Goal: Task Accomplishment & Management: Complete application form

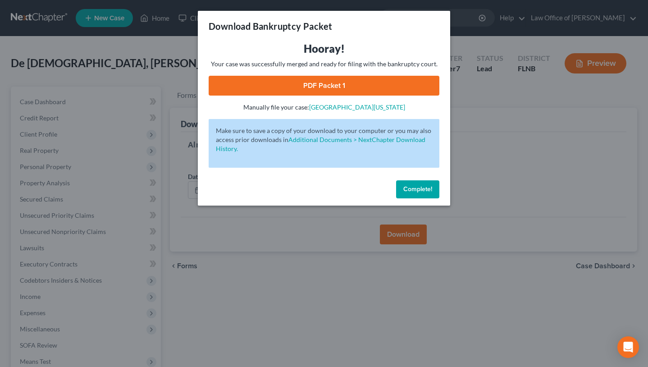
scroll to position [111, 0]
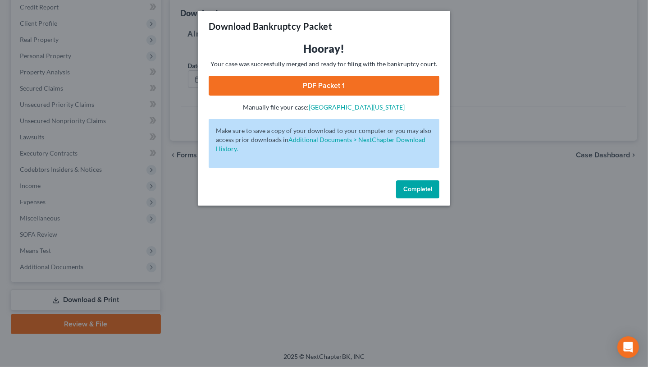
click at [363, 80] on link "PDF Packet 1" at bounding box center [324, 86] width 231 height 20
click at [414, 191] on span "Complete!" at bounding box center [417, 189] width 29 height 8
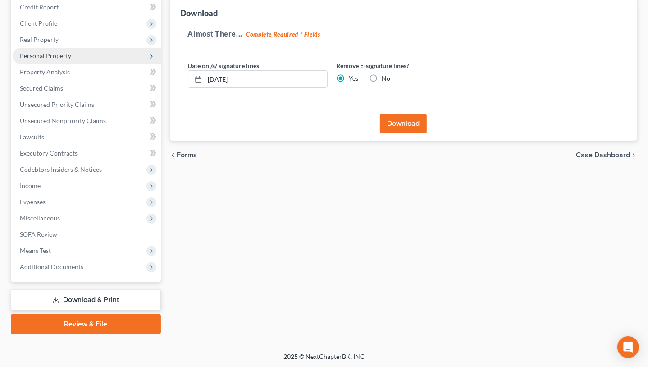
click at [66, 56] on span "Personal Property" at bounding box center [45, 56] width 51 height 8
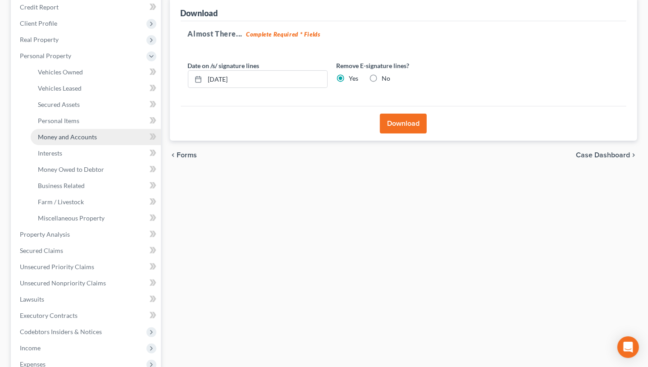
click at [67, 133] on span "Money and Accounts" at bounding box center [67, 137] width 59 height 8
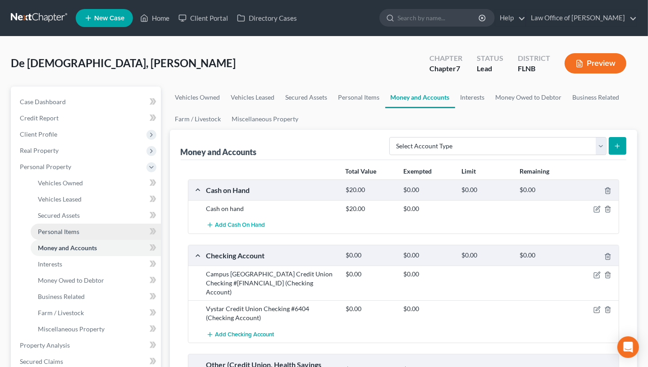
click at [63, 232] on span "Personal Items" at bounding box center [58, 232] width 41 height 8
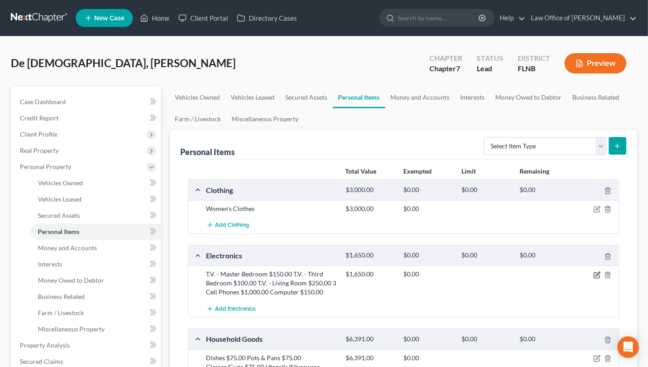
click at [599, 275] on icon "button" at bounding box center [596, 274] width 5 height 5
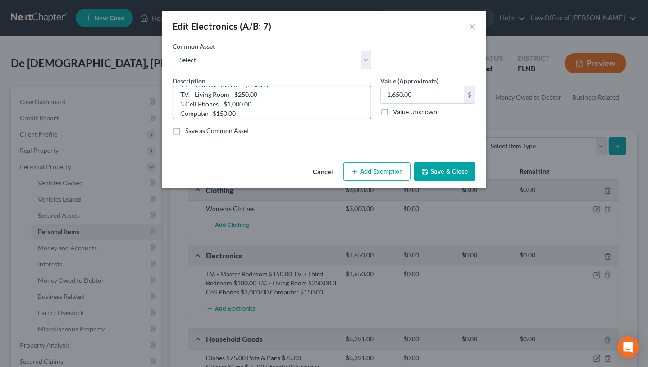
scroll to position [28, 0]
drag, startPoint x: 177, startPoint y: 96, endPoint x: 301, endPoint y: 126, distance: 128.0
click at [301, 119] on textarea "T.V. - Master Bedroom $150.00 T.V. - Third Bedroom $100.00 T.V. - Living Room $…" at bounding box center [272, 102] width 199 height 33
type textarea "Joint with non-filing spouse - see attached"
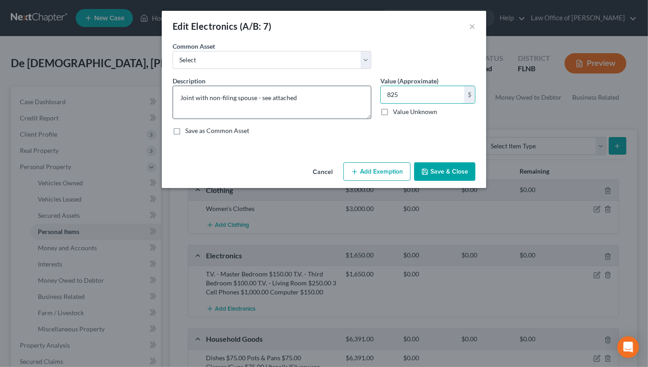
type input "825"
drag, startPoint x: 305, startPoint y: 93, endPoint x: 179, endPoint y: 99, distance: 126.7
click at [179, 99] on textarea "Joint with non-filing spouse - see attached" at bounding box center [272, 102] width 199 height 33
click at [434, 166] on button "Save & Close" at bounding box center [444, 171] width 61 height 19
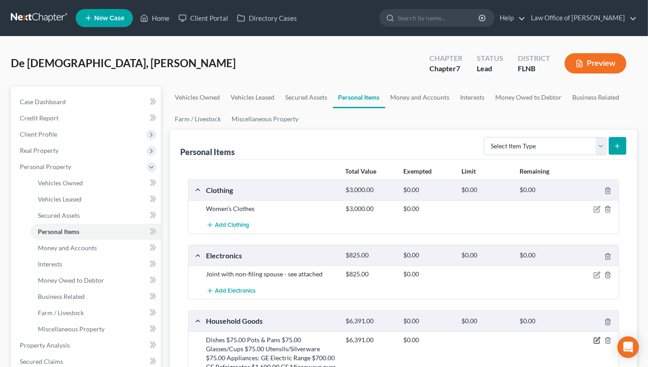
click at [596, 339] on icon "button" at bounding box center [596, 340] width 7 height 7
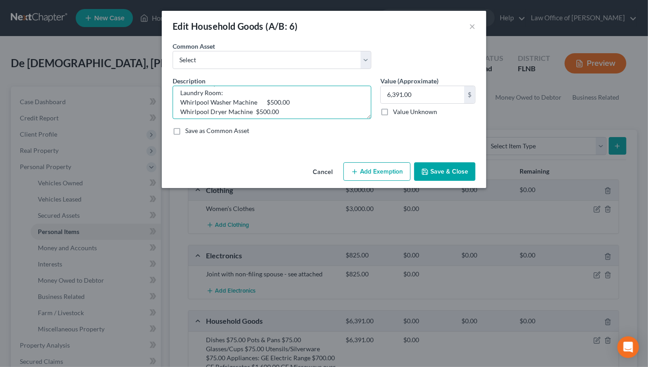
scroll to position [246, 0]
drag, startPoint x: 177, startPoint y: 96, endPoint x: 285, endPoint y: 156, distance: 123.8
click at [285, 119] on textarea "Dishes $75.00 Pots & Pans $75.00 Glasses/Cups $75.00 Utensils/Silverware $75.00…" at bounding box center [272, 102] width 199 height 33
paste textarea "Joint with non-filing spouse - see attached"
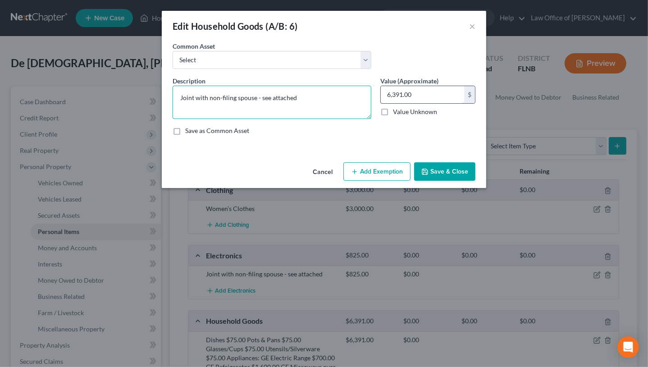
type textarea "Joint with non-filing spouse - see attached"
click at [429, 96] on input "6,391.00" at bounding box center [422, 94] width 83 height 17
type input "3,195"
click at [437, 169] on button "Save & Close" at bounding box center [444, 171] width 61 height 19
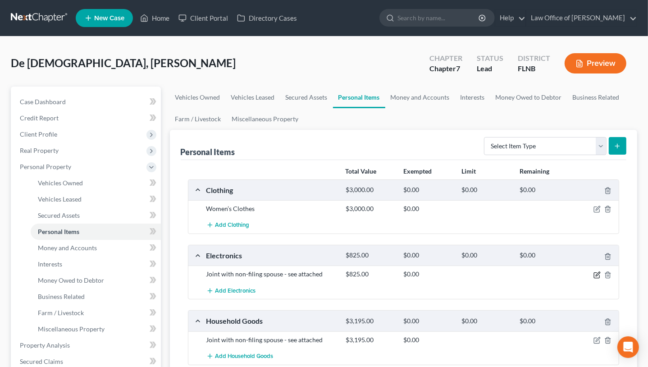
click at [596, 275] on icon "button" at bounding box center [596, 274] width 7 height 7
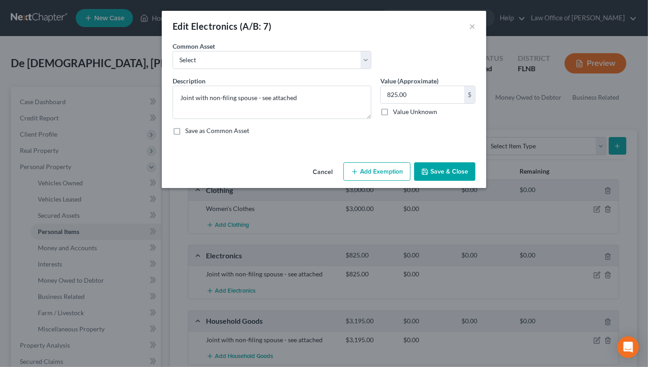
click at [377, 172] on button "Add Exemption" at bounding box center [376, 171] width 67 height 19
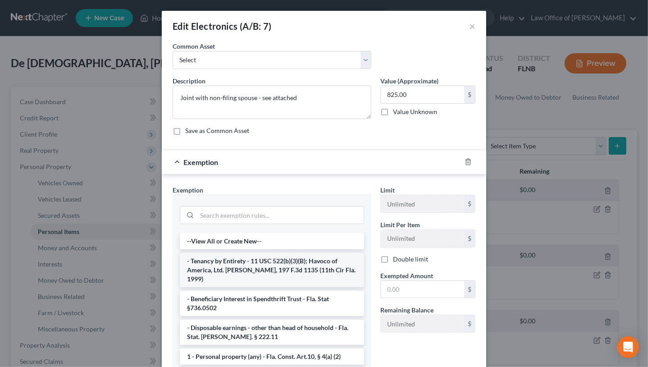
click at [273, 265] on li "- Tenancy by Entirety - 11 USC 522(b)(3)(B); Havoco of America, Ltd. [PERSON_NA…" at bounding box center [272, 270] width 184 height 34
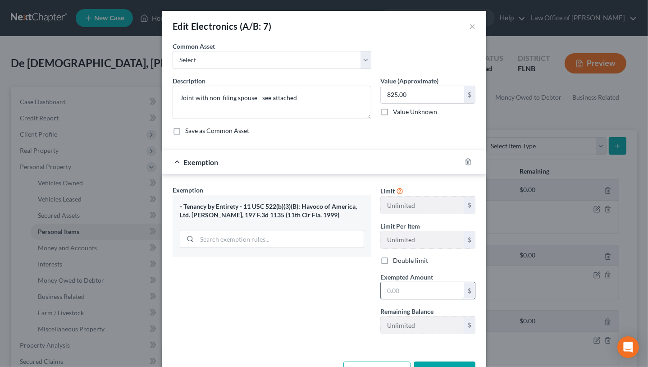
click at [403, 289] on input "text" at bounding box center [422, 290] width 83 height 17
click at [383, 90] on input "825.00" at bounding box center [422, 94] width 83 height 17
type input "1,650"
click at [394, 291] on input "text" at bounding box center [422, 290] width 83 height 17
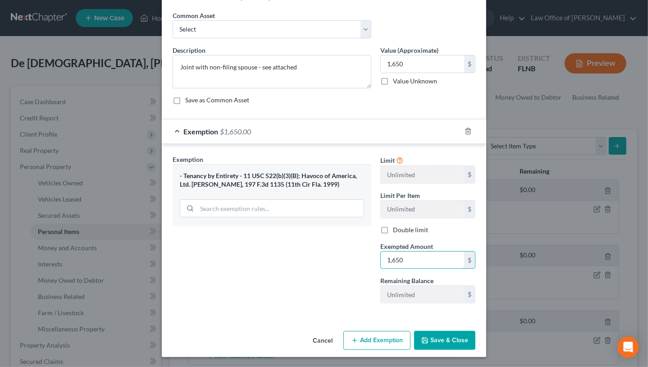
type input "1,650"
click at [442, 341] on button "Save & Close" at bounding box center [444, 340] width 61 height 19
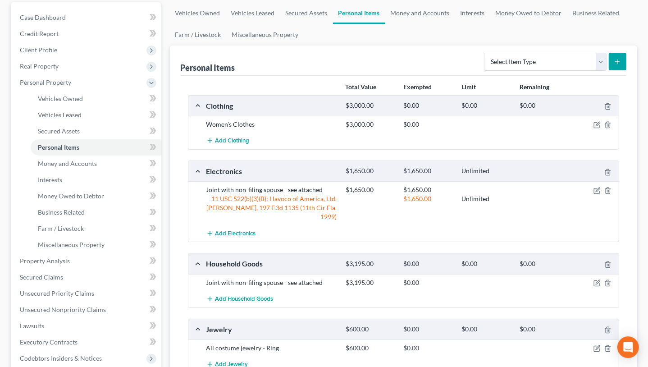
scroll to position [99, 0]
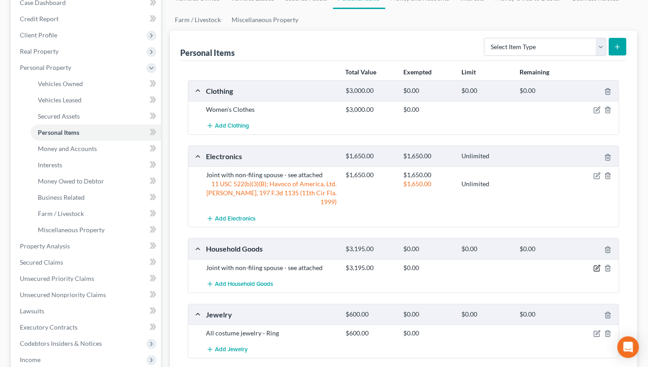
click at [596, 264] on icon "button" at bounding box center [596, 267] width 7 height 7
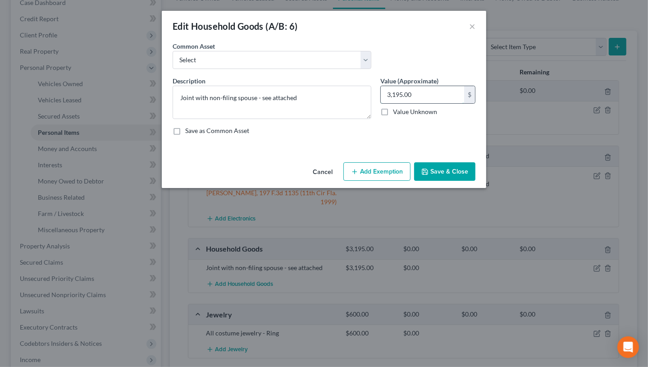
drag, startPoint x: 434, startPoint y: 97, endPoint x: 358, endPoint y: 97, distance: 76.1
click at [381, 97] on input "3,195.00" at bounding box center [422, 94] width 83 height 17
drag, startPoint x: 358, startPoint y: 97, endPoint x: 399, endPoint y: 97, distance: 41.4
click at [371, 97] on textarea "Joint with non-filing spouse - see attached" at bounding box center [272, 102] width 199 height 33
click at [414, 92] on input "3,195.00" at bounding box center [422, 94] width 83 height 17
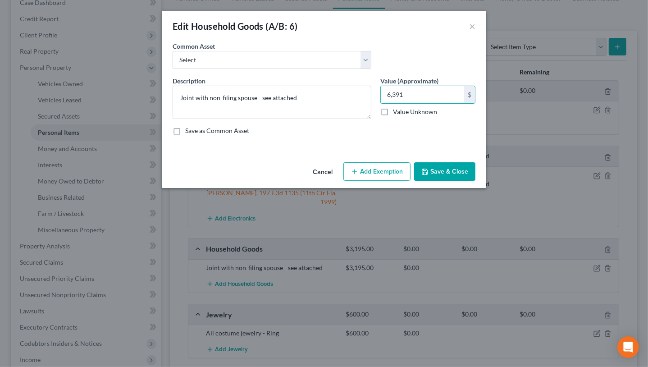
type input "6,391"
click at [371, 176] on button "Add Exemption" at bounding box center [376, 171] width 67 height 19
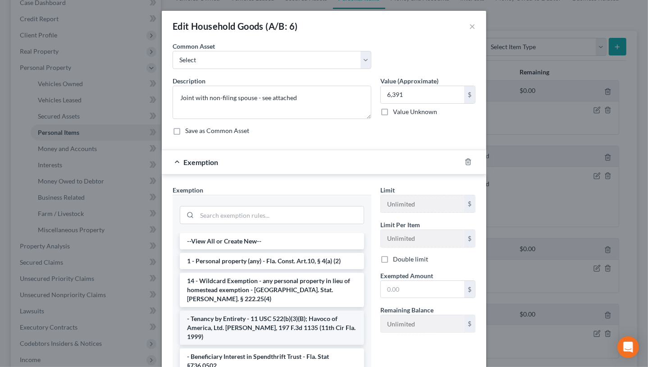
click at [291, 315] on li "- Tenancy by Entirety - 11 USC 522(b)(3)(B); Havoco of America, Ltd. [PERSON_NA…" at bounding box center [272, 327] width 184 height 34
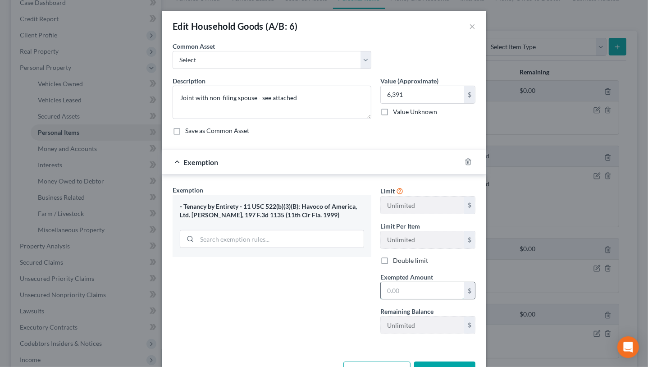
click at [401, 296] on input "text" at bounding box center [422, 290] width 83 height 17
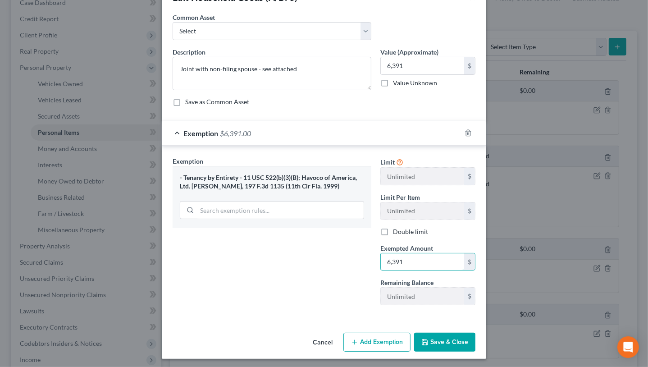
scroll to position [31, 0]
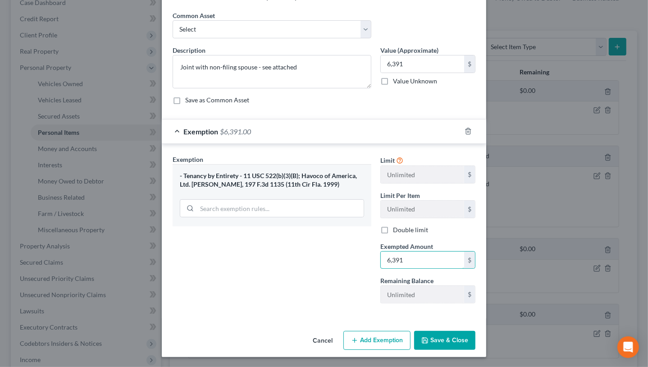
type input "6,391"
click at [437, 335] on button "Save & Close" at bounding box center [444, 340] width 61 height 19
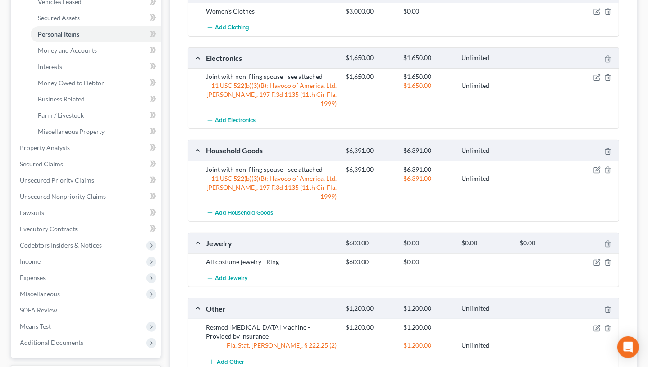
scroll to position [198, 0]
click at [595, 258] on icon "button" at bounding box center [596, 261] width 7 height 7
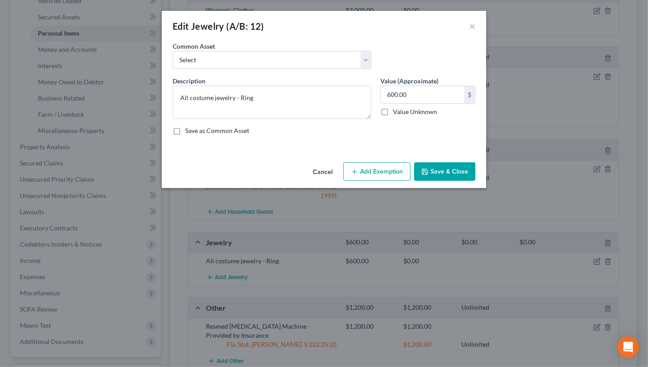
click at [399, 178] on button "Add Exemption" at bounding box center [376, 171] width 67 height 19
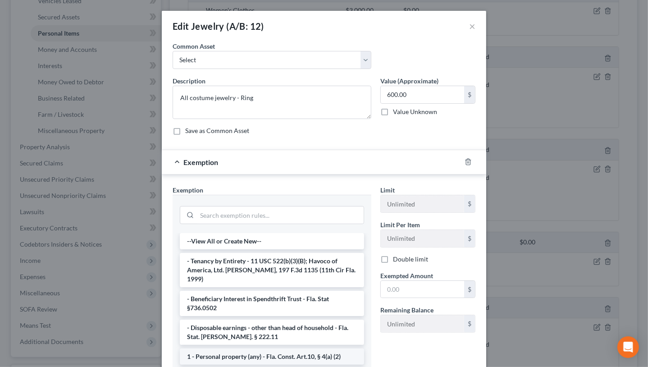
click at [299, 348] on li "1 - Personal property (any) - Fla. Const. Art.10, § 4(a) (2)" at bounding box center [272, 356] width 184 height 16
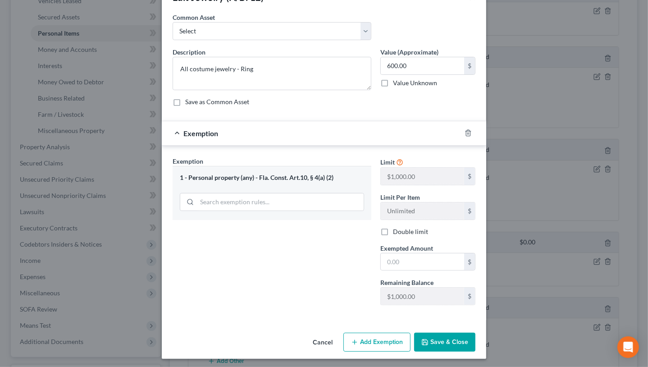
scroll to position [31, 0]
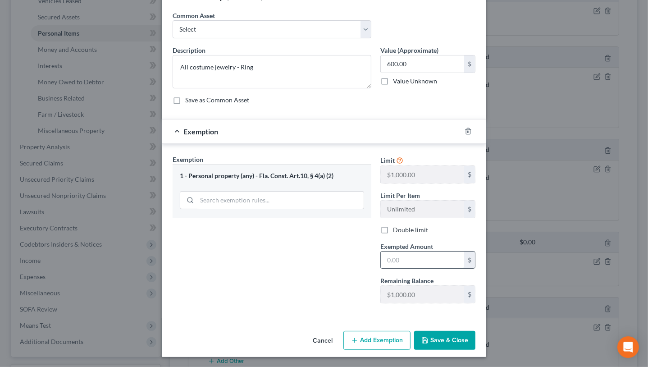
click at [435, 262] on input "text" at bounding box center [422, 259] width 83 height 17
type input "600"
click at [438, 335] on button "Save & Close" at bounding box center [444, 340] width 61 height 19
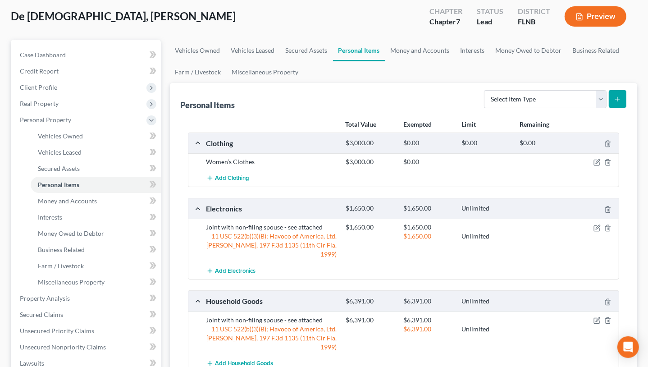
scroll to position [34, 0]
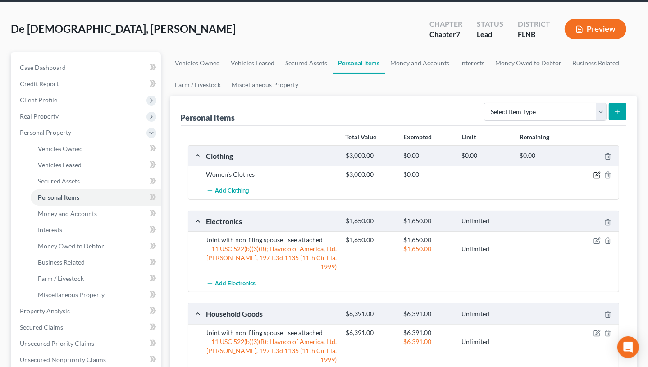
click at [596, 175] on icon "button" at bounding box center [598, 174] width 4 height 4
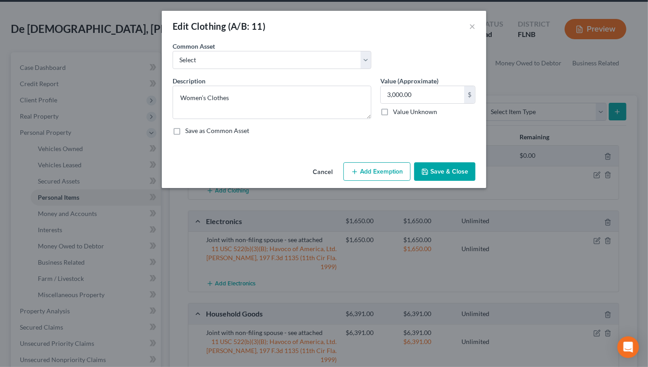
click at [363, 174] on button "Add Exemption" at bounding box center [376, 171] width 67 height 19
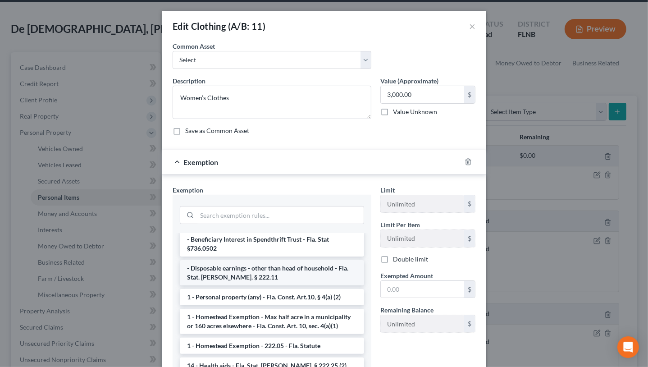
scroll to position [89, 0]
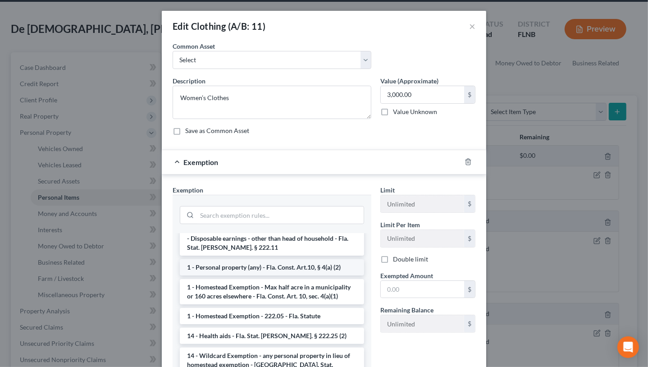
click at [285, 259] on li "1 - Personal property (any) - Fla. Const. Art.10, § 4(a) (2)" at bounding box center [272, 267] width 184 height 16
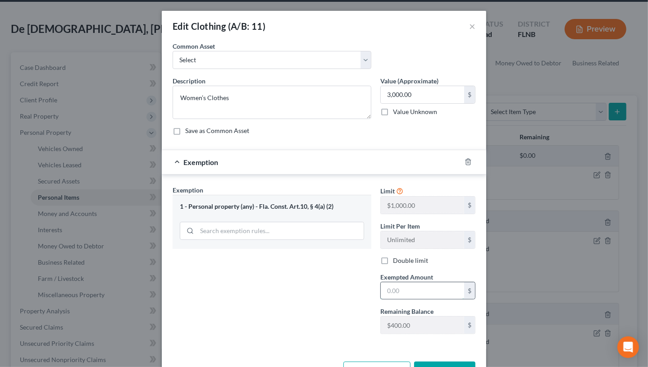
click at [391, 292] on input "text" at bounding box center [422, 290] width 83 height 17
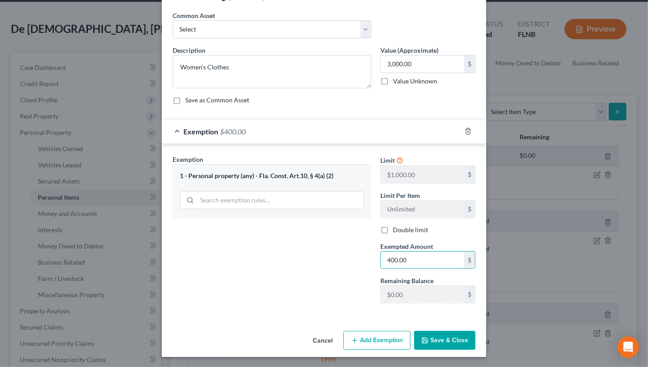
type input "400.00"
click at [448, 341] on button "Save & Close" at bounding box center [444, 340] width 61 height 19
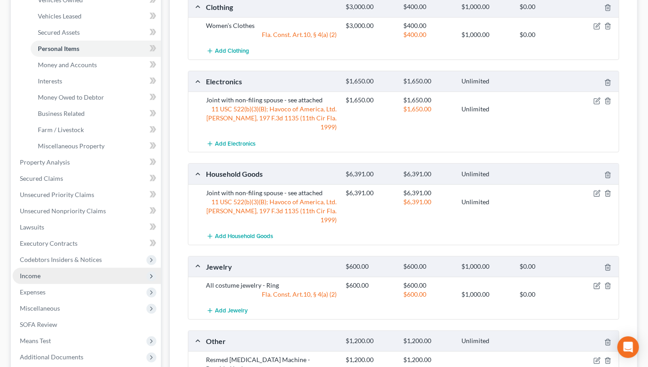
scroll to position [341, 0]
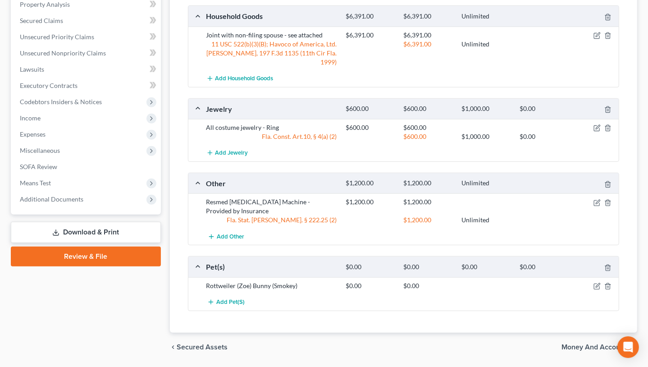
click at [90, 230] on link "Download & Print" at bounding box center [86, 232] width 150 height 21
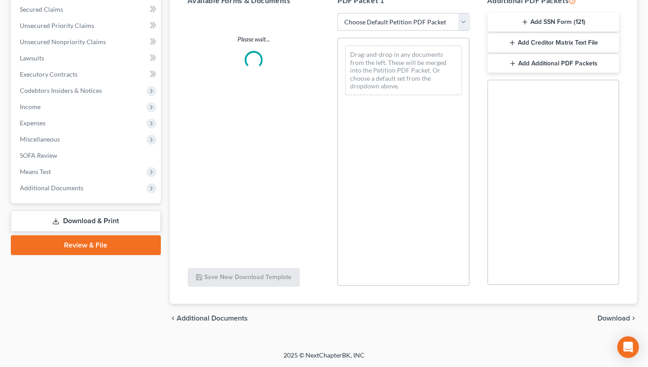
scroll to position [189, 0]
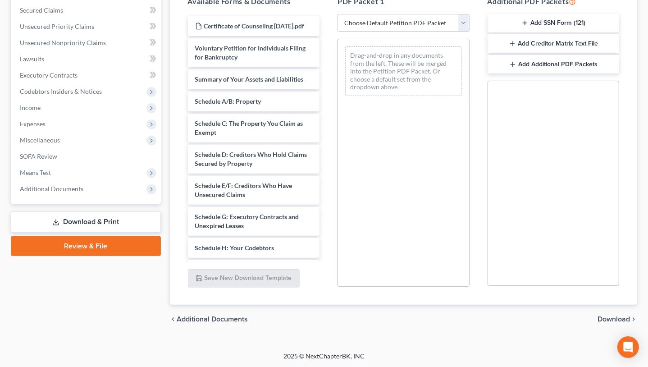
select select "5"
click option "Draft petiton, schedules & means test" at bounding box center [0, 0] width 0 height 0
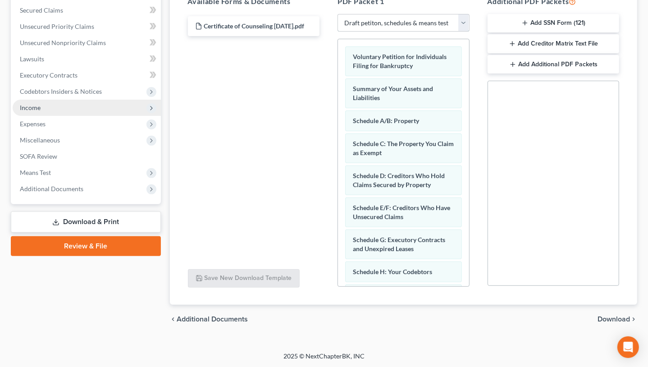
scroll to position [90, 0]
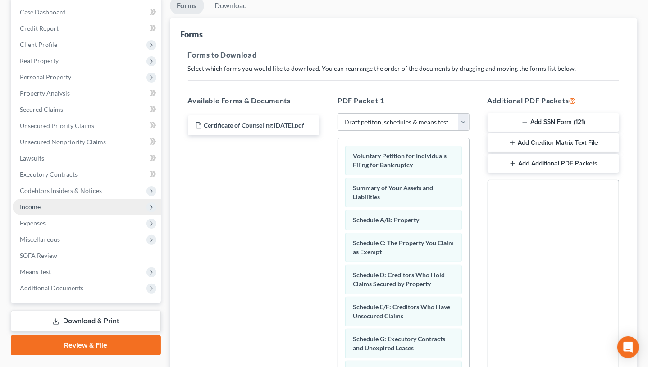
click at [53, 205] on span "Income" at bounding box center [87, 207] width 148 height 16
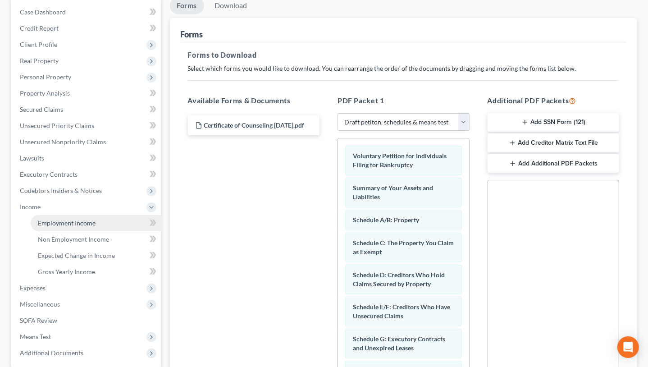
click at [57, 217] on link "Employment Income" at bounding box center [96, 223] width 130 height 16
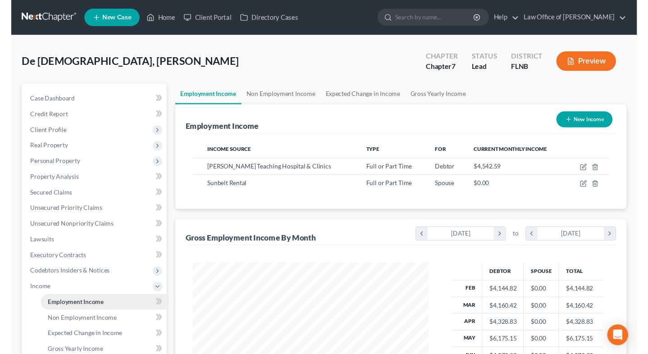
scroll to position [161, 262]
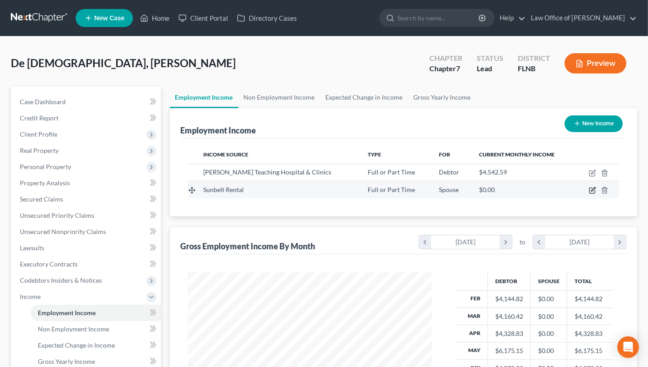
click at [590, 189] on icon "button" at bounding box center [592, 190] width 7 height 7
select select "0"
select select "9"
select select "2"
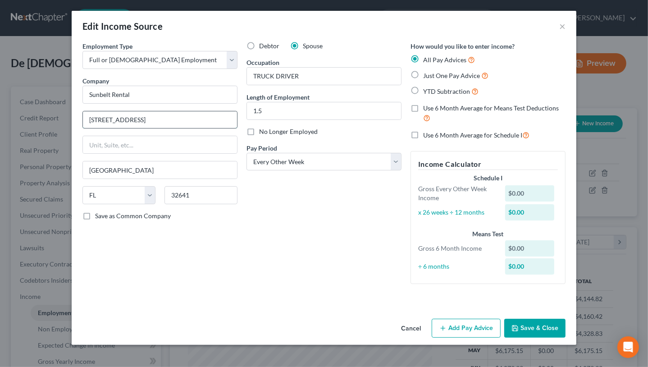
click at [111, 117] on input "[STREET_ADDRESS]" at bounding box center [160, 119] width 154 height 17
type input "[STREET_ADDRESS]"
click at [256, 76] on input "TRUCK DRIVER" at bounding box center [324, 76] width 154 height 17
type input "Truck driver"
click at [423, 75] on label "Just One Pay Advice" at bounding box center [455, 75] width 65 height 10
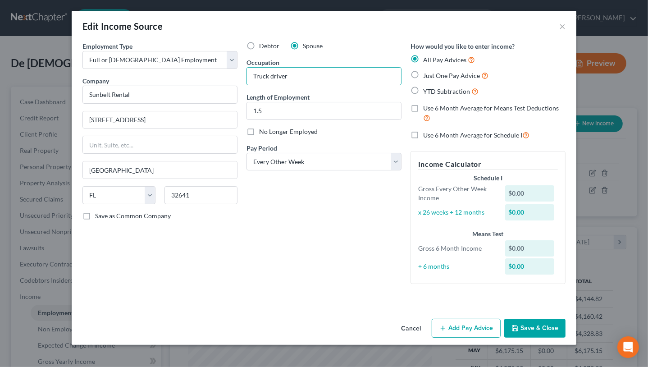
click at [427, 75] on input "Just One Pay Advice" at bounding box center [430, 73] width 6 height 6
radio input "true"
